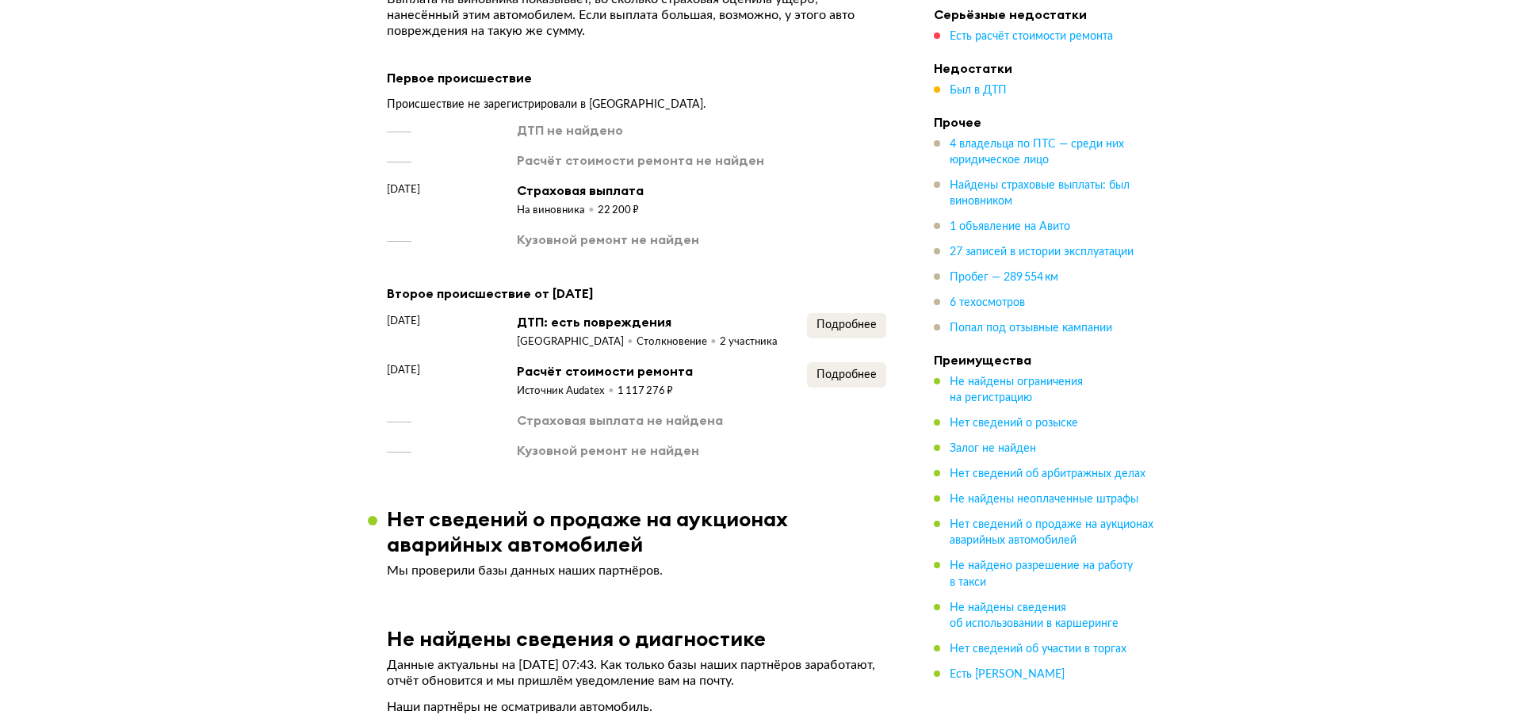
scroll to position [2696, 0]
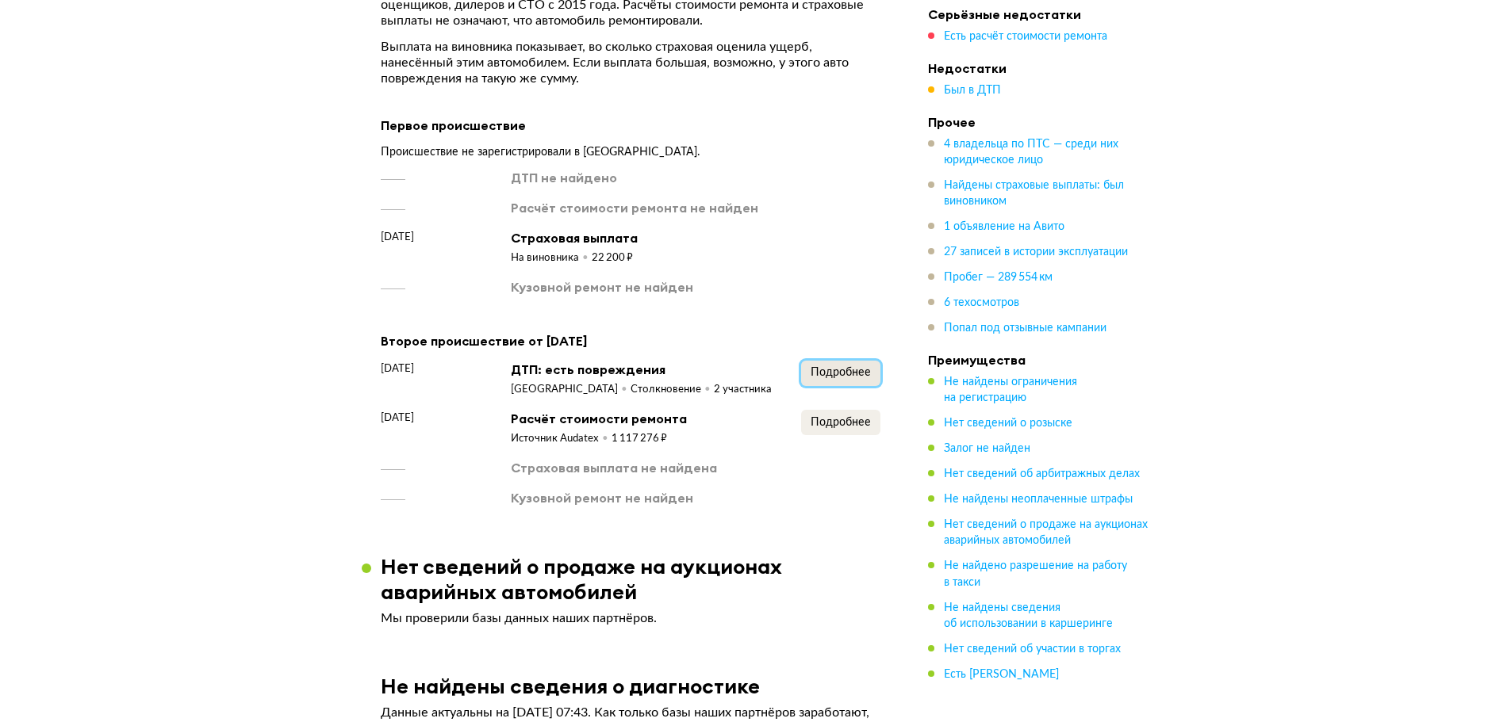
click at [848, 367] on span "Подробнее" at bounding box center [840, 372] width 60 height 11
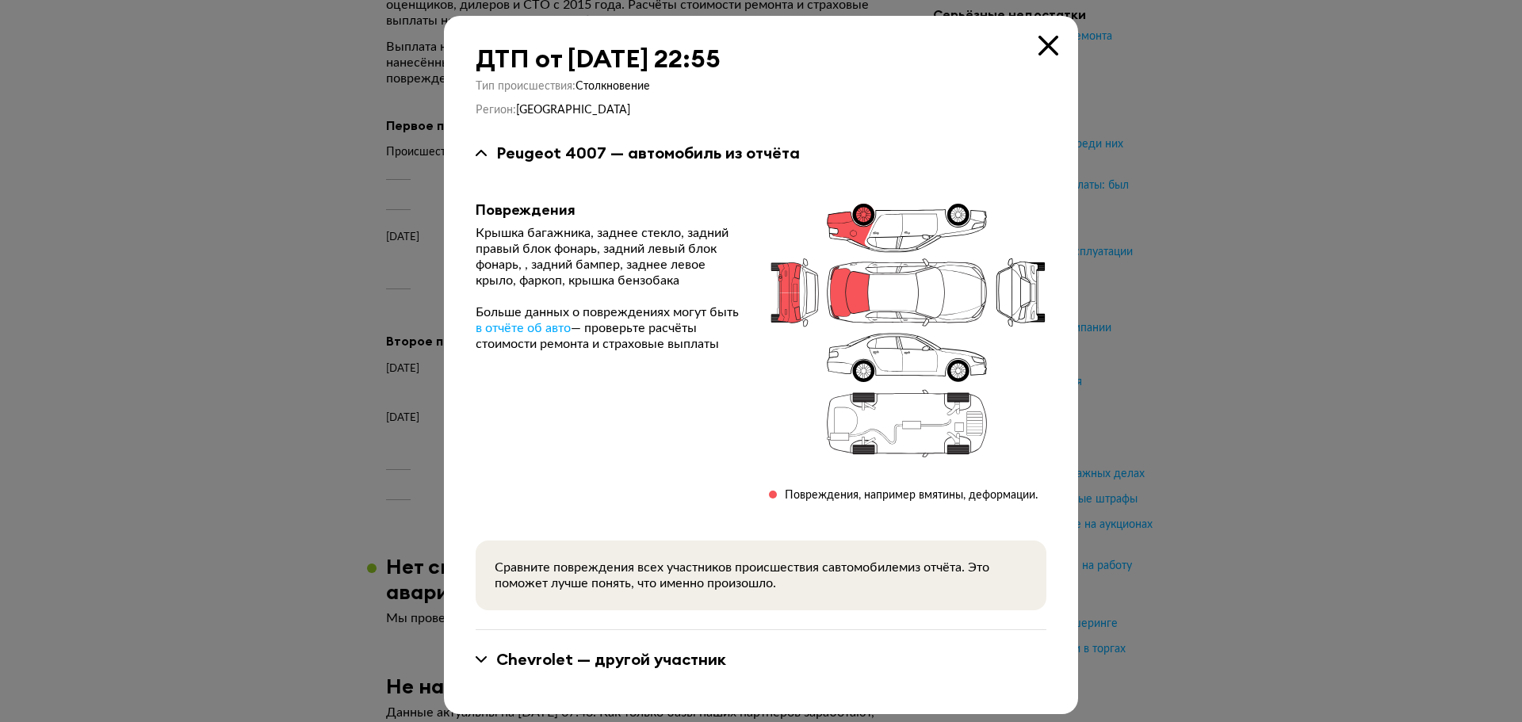
scroll to position [8, 0]
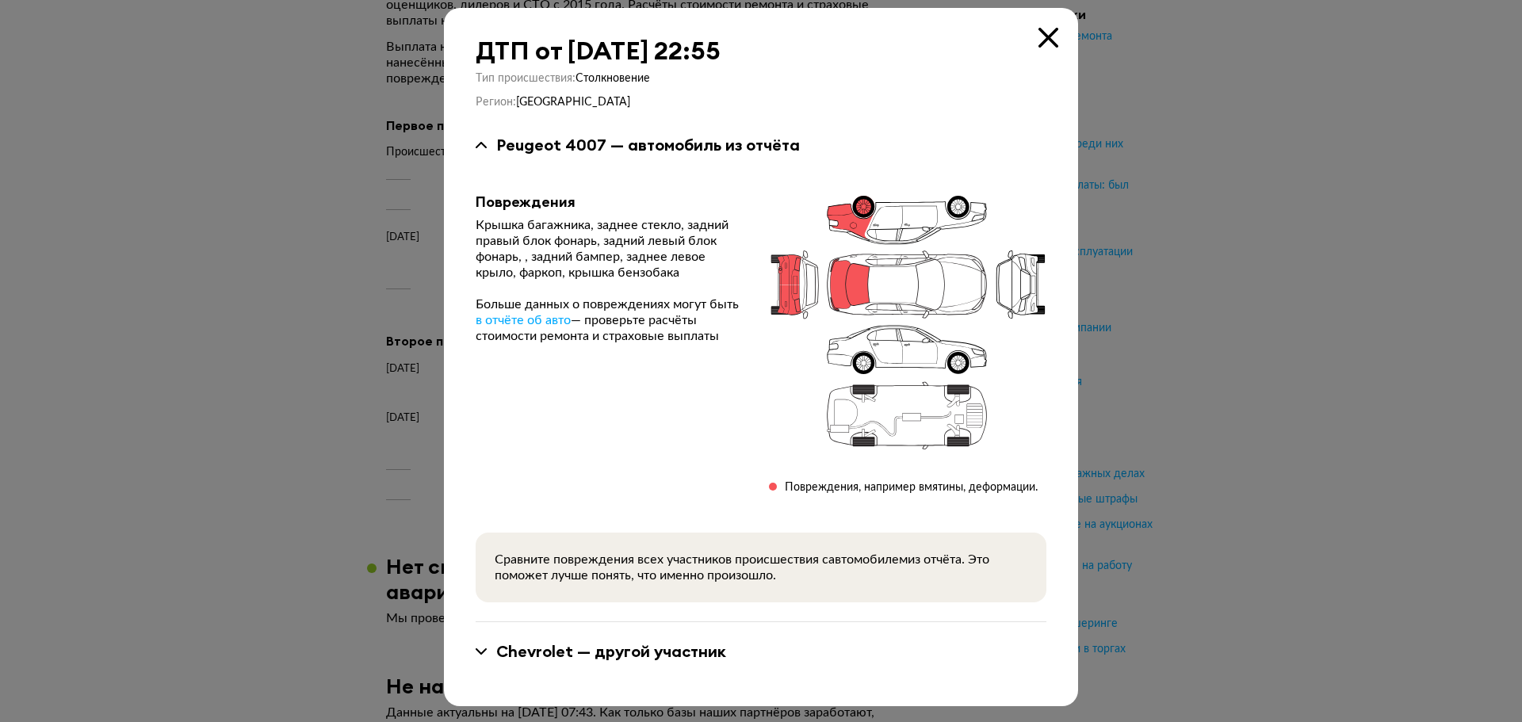
click at [669, 658] on div "Chevrolet — другой участник" at bounding box center [611, 651] width 230 height 21
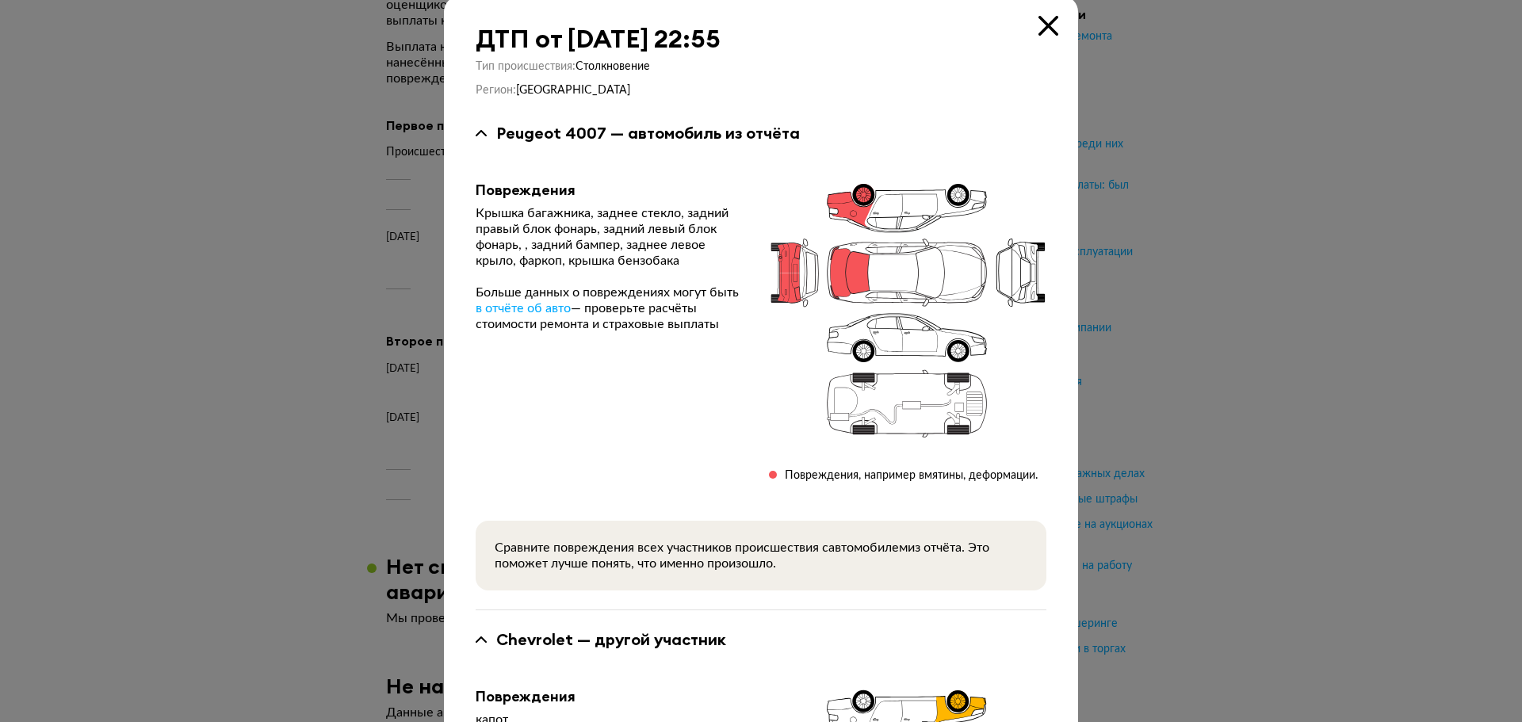
scroll to position [0, 0]
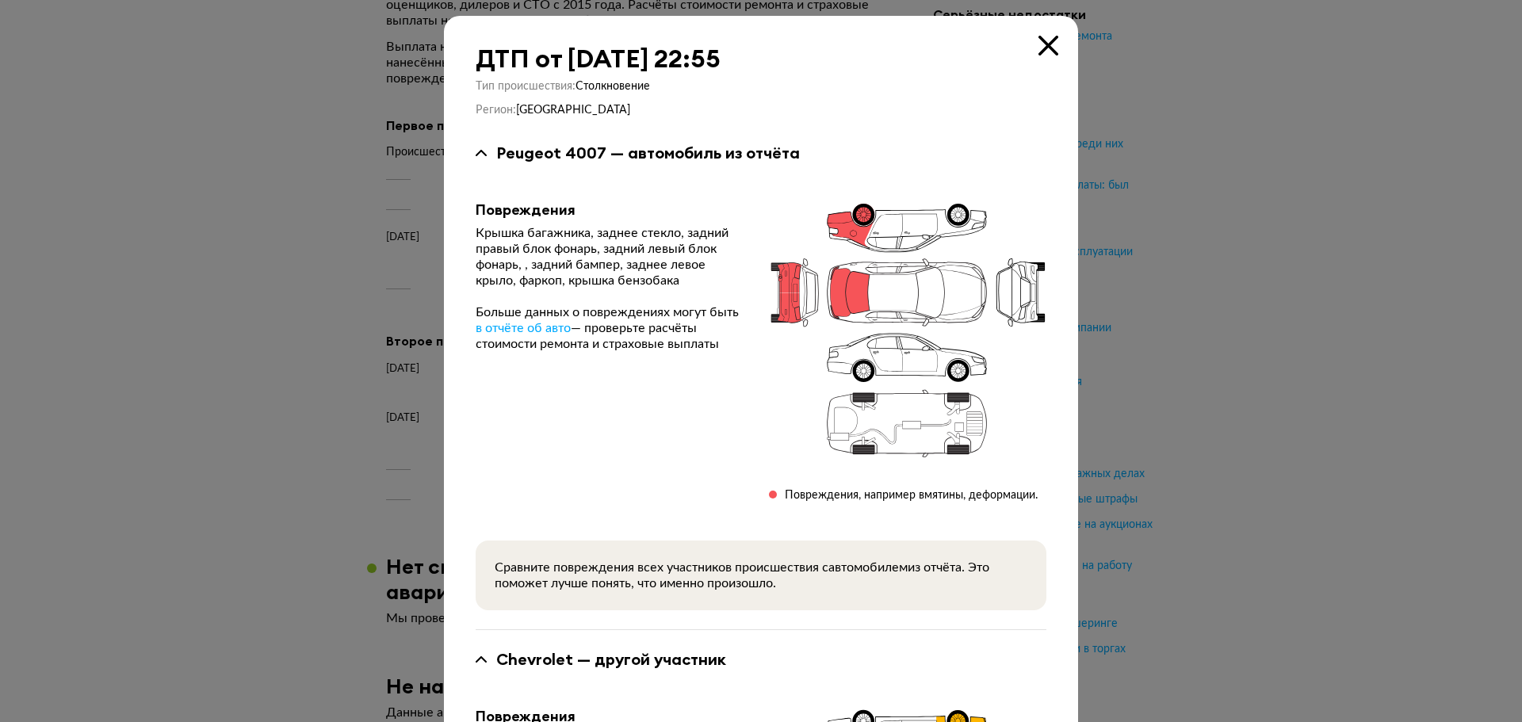
click at [1039, 47] on icon at bounding box center [1049, 46] width 20 height 20
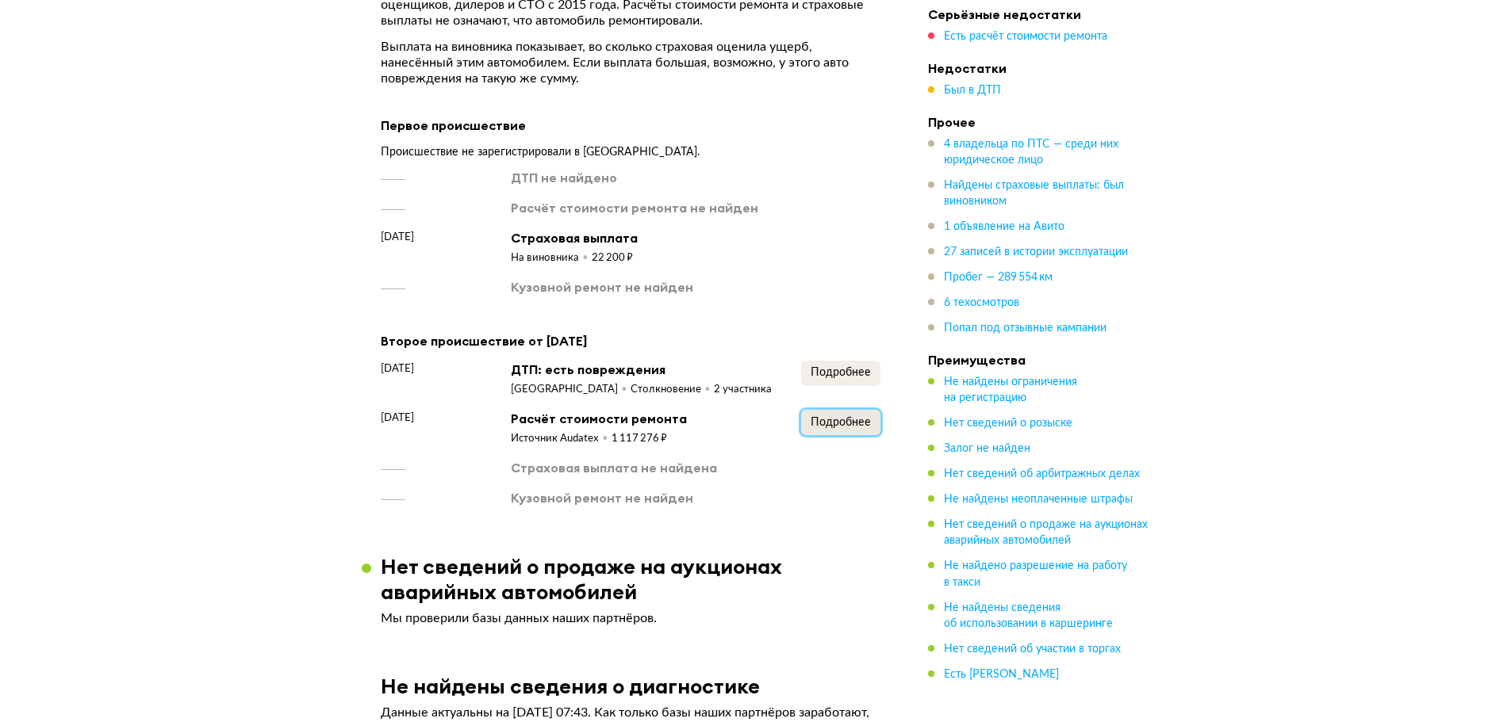
click at [825, 417] on span "Подробнее" at bounding box center [840, 422] width 60 height 11
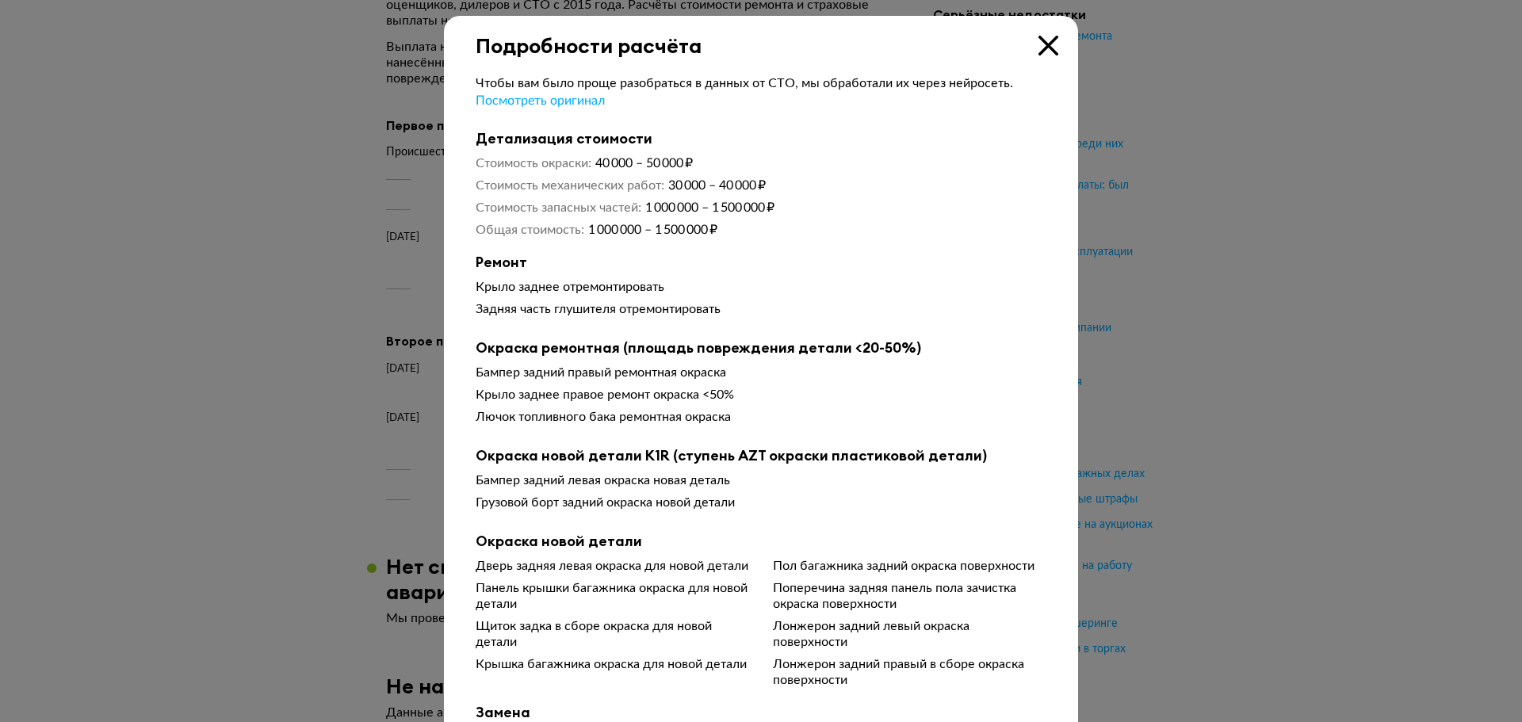
click at [1048, 39] on icon at bounding box center [1049, 46] width 20 height 20
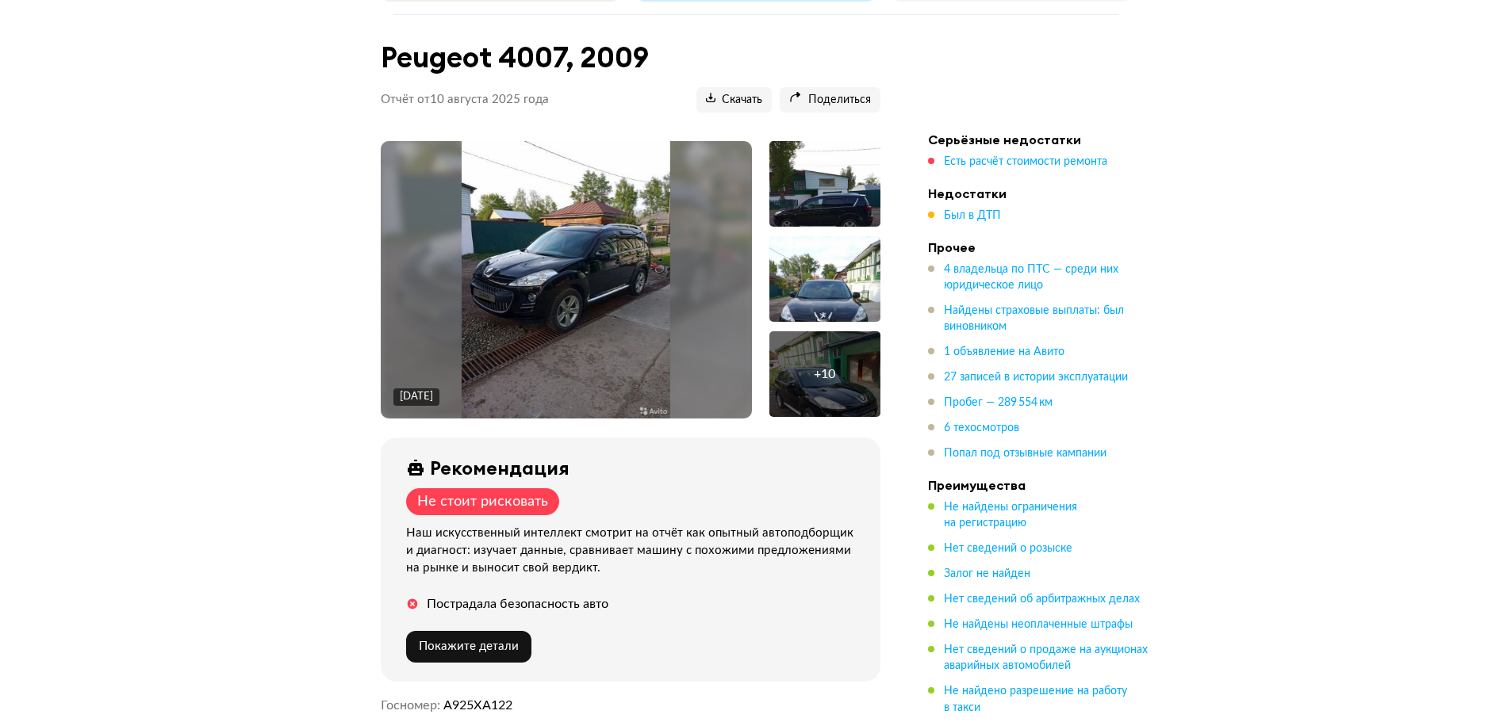
scroll to position [159, 0]
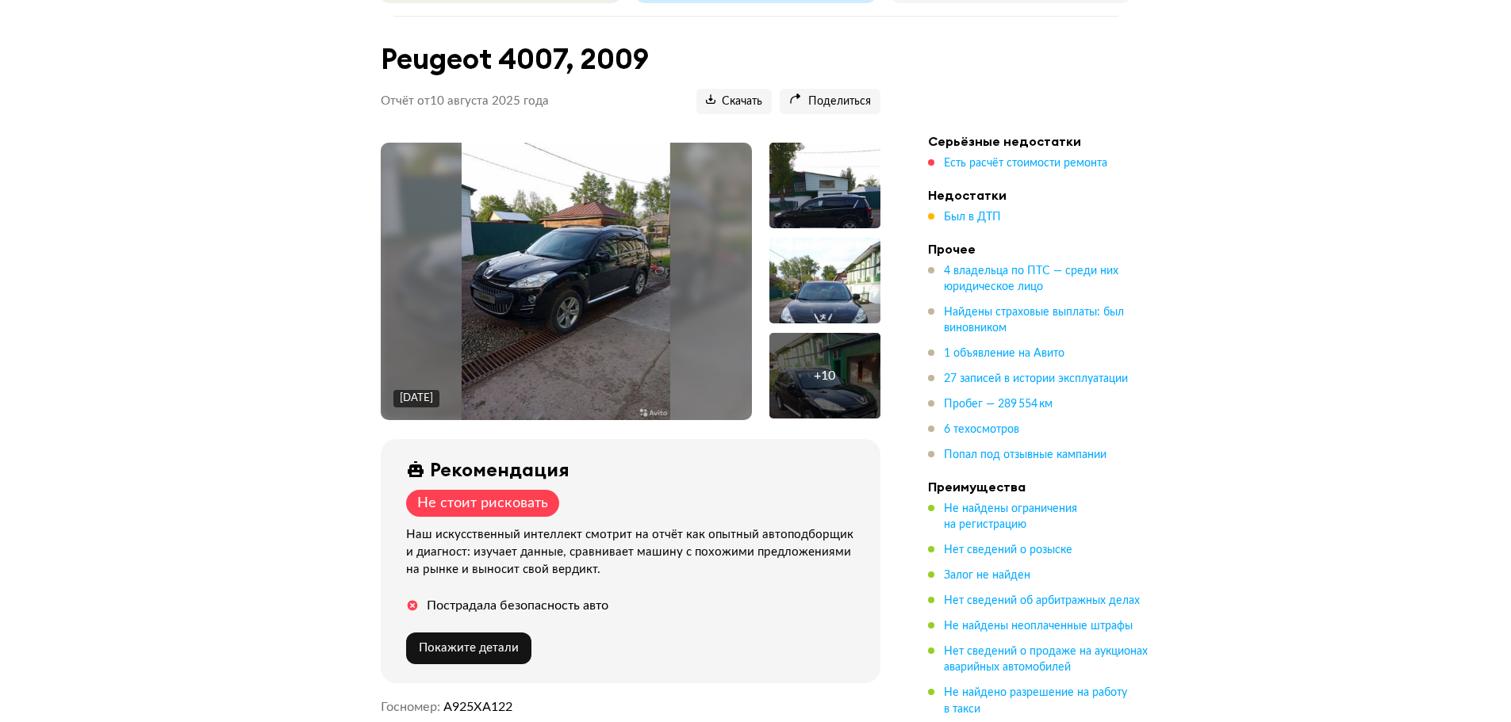
click at [437, 500] on div "Не стоит рисковать" at bounding box center [482, 503] width 131 height 17
click at [603, 504] on div "Рекомендация Не стоит рисковать Наш искусственный интеллект смотрит на отчёт ка…" at bounding box center [631, 561] width 500 height 244
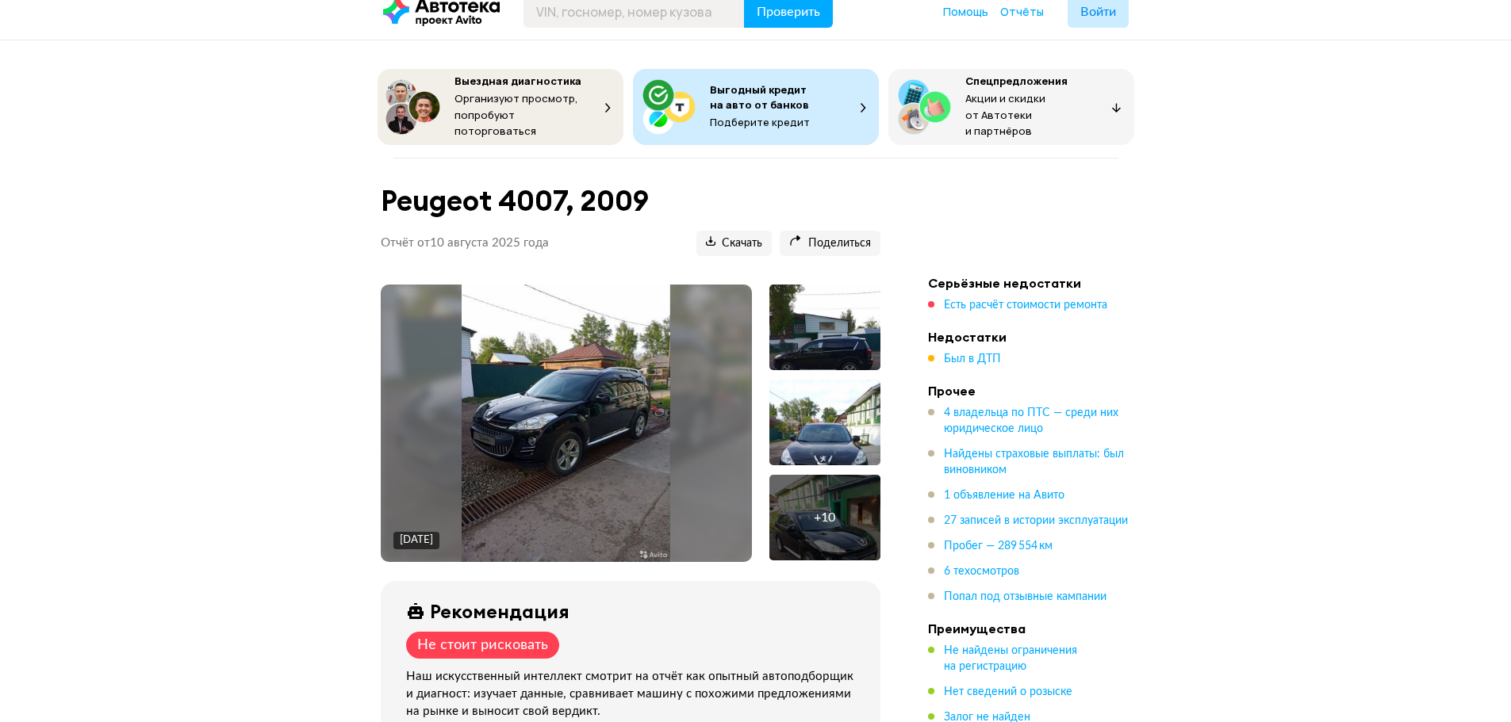
scroll to position [0, 0]
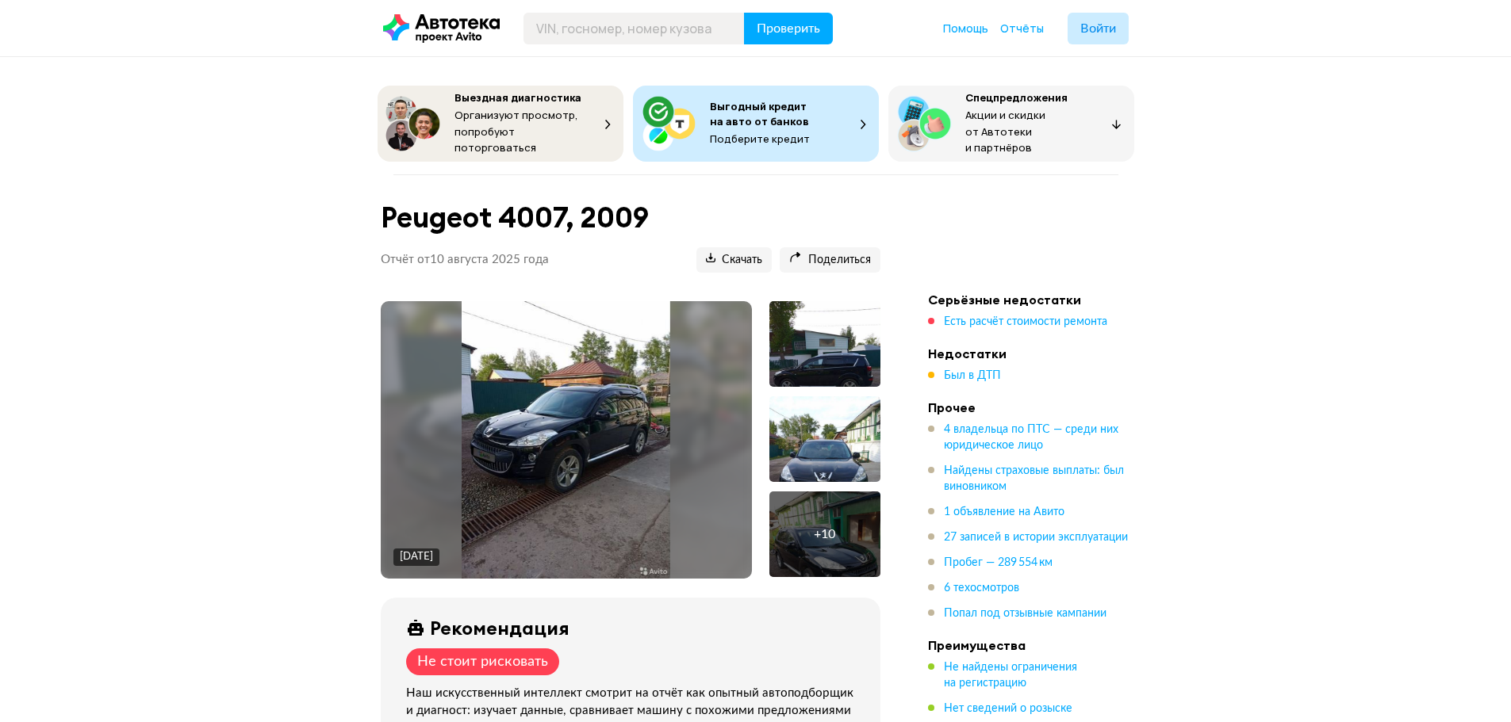
click at [849, 448] on div at bounding box center [824, 439] width 111 height 86
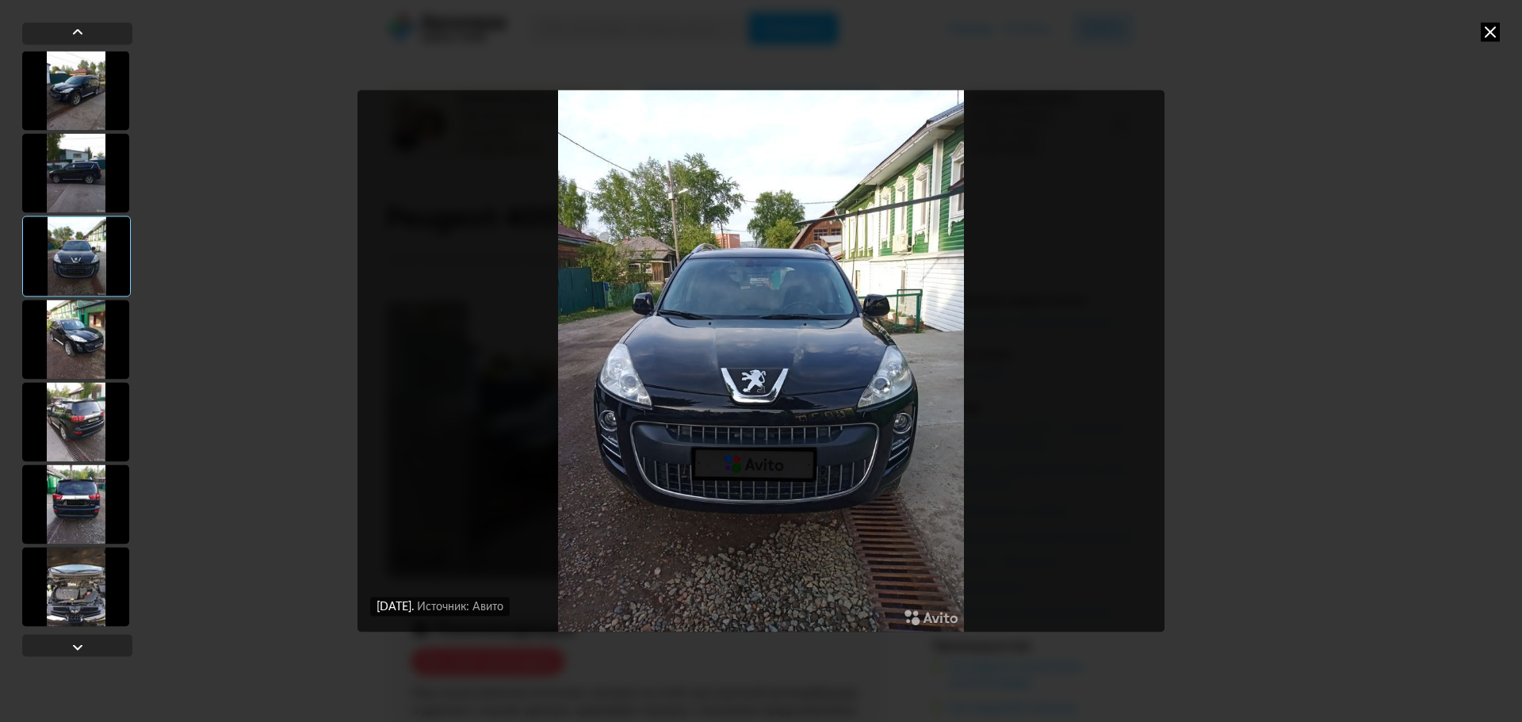
click at [1492, 34] on icon at bounding box center [1490, 31] width 19 height 19
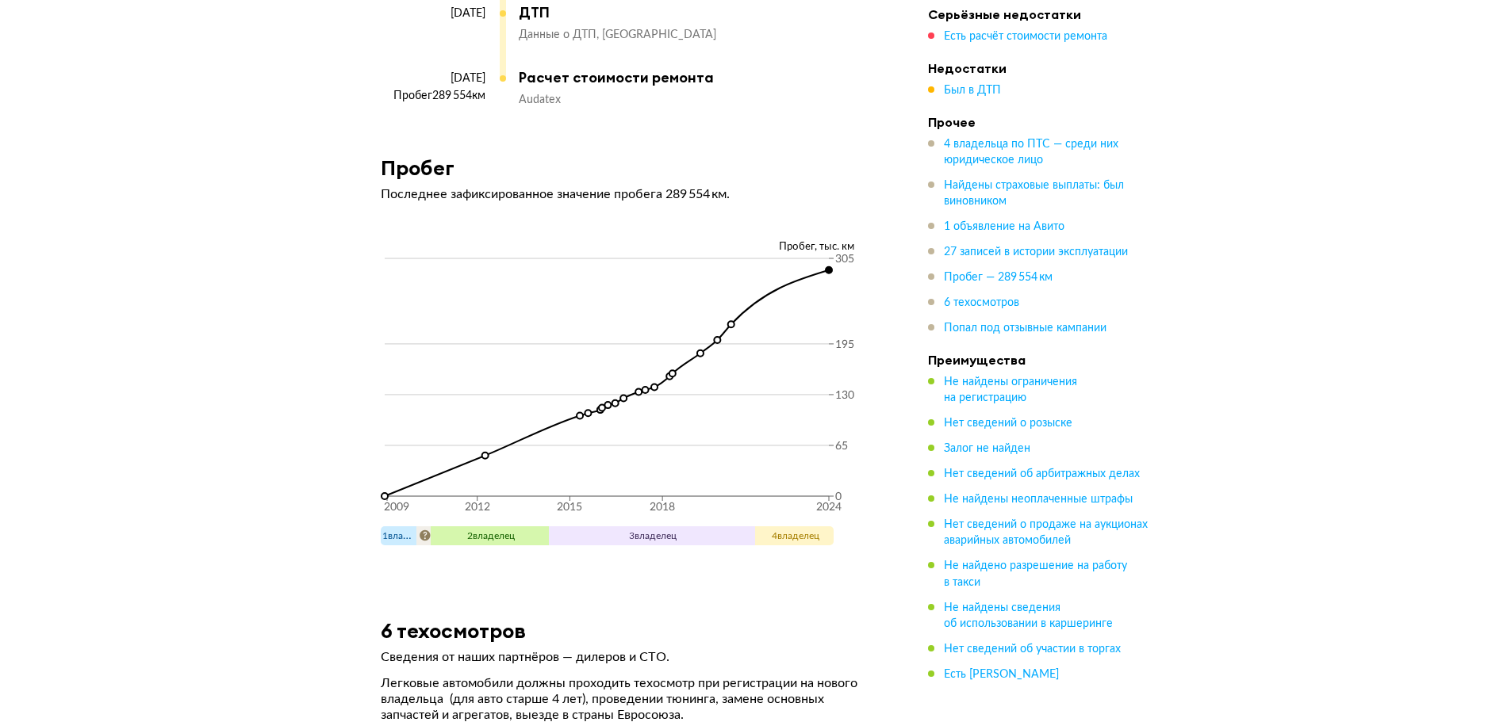
scroll to position [7691, 0]
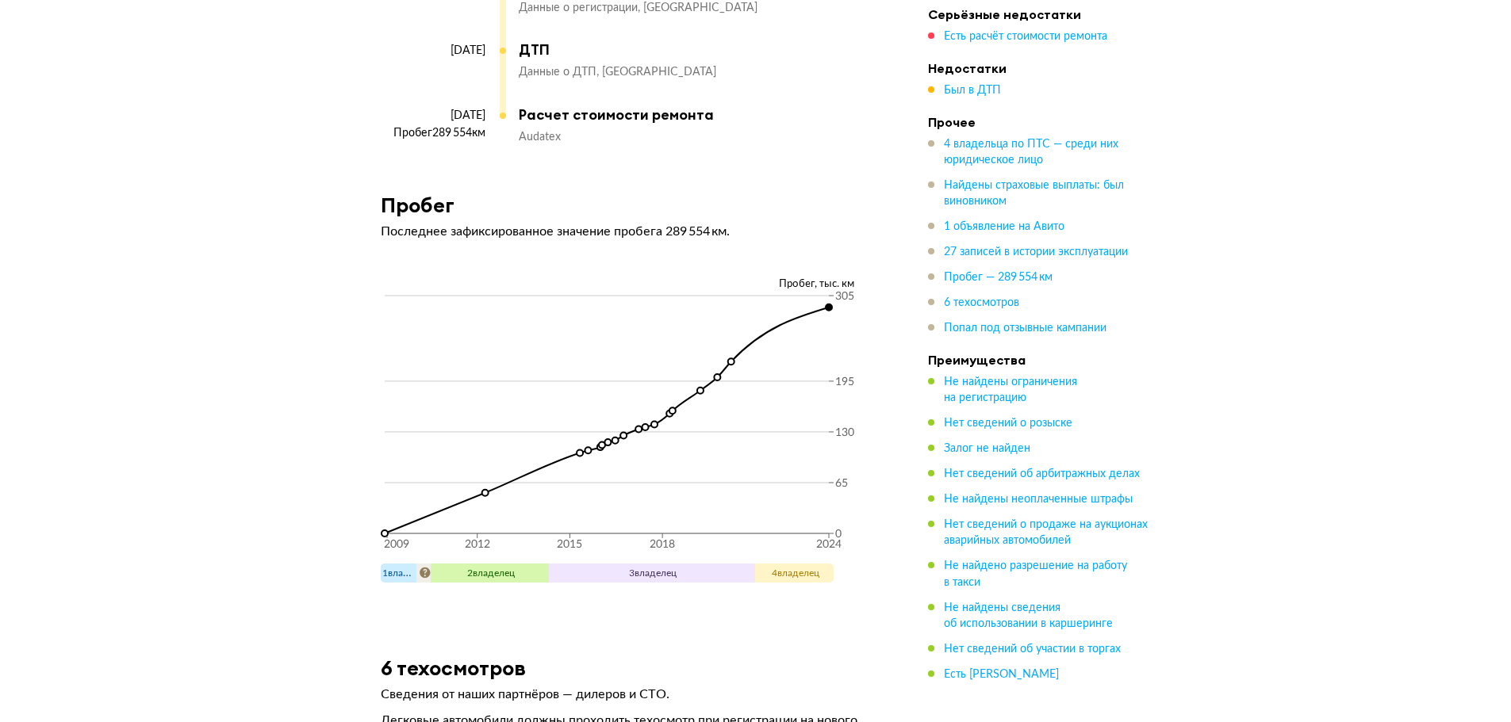
click at [710, 240] on article "Пробег Последнее зафиксированное значение пробега 289 554 км. Пробег, тыс. км 2…" at bounding box center [631, 400] width 538 height 415
click at [707, 228] on p "Последнее зафиксированное значение пробега 289 554 км." at bounding box center [631, 232] width 500 height 16
